Goal: Navigation & Orientation: Go to known website

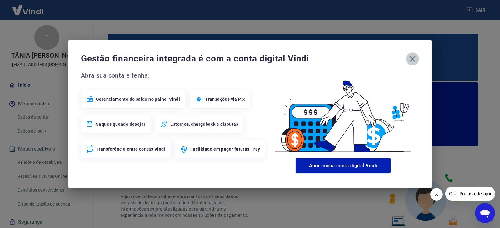
click at [414, 57] on icon "button" at bounding box center [412, 59] width 10 height 10
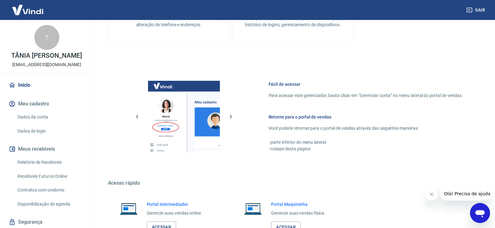
scroll to position [372, 0]
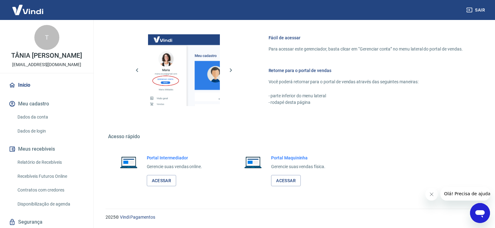
click at [172, 173] on div "Portal Intermediador Gerencie suas vendas online. Acessar" at bounding box center [175, 171] width 56 height 32
click at [172, 178] on link "Acessar" at bounding box center [162, 181] width 30 height 12
